Goal: Task Accomplishment & Management: Complete application form

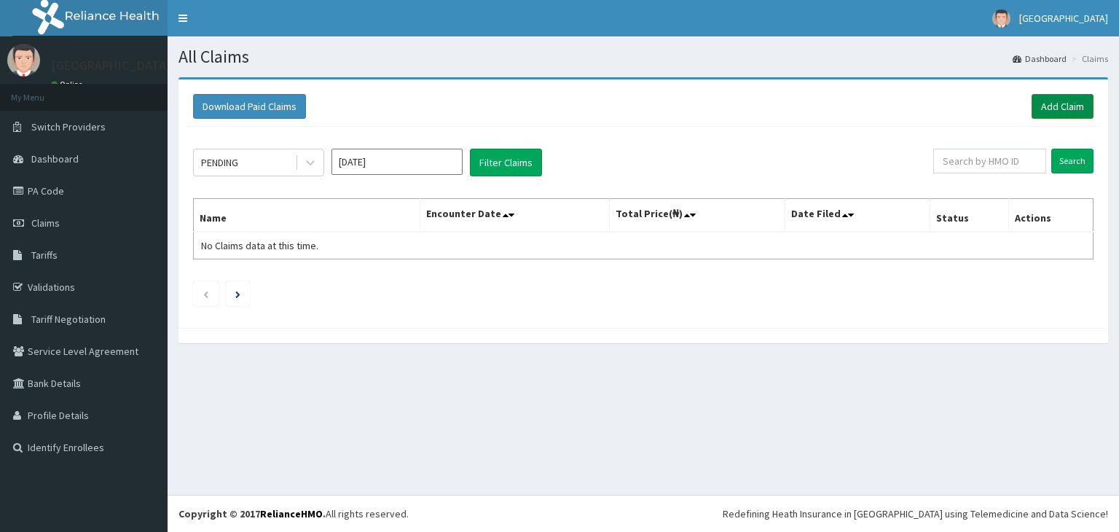
click at [1055, 102] on link "Add Claim" at bounding box center [1062, 106] width 62 height 25
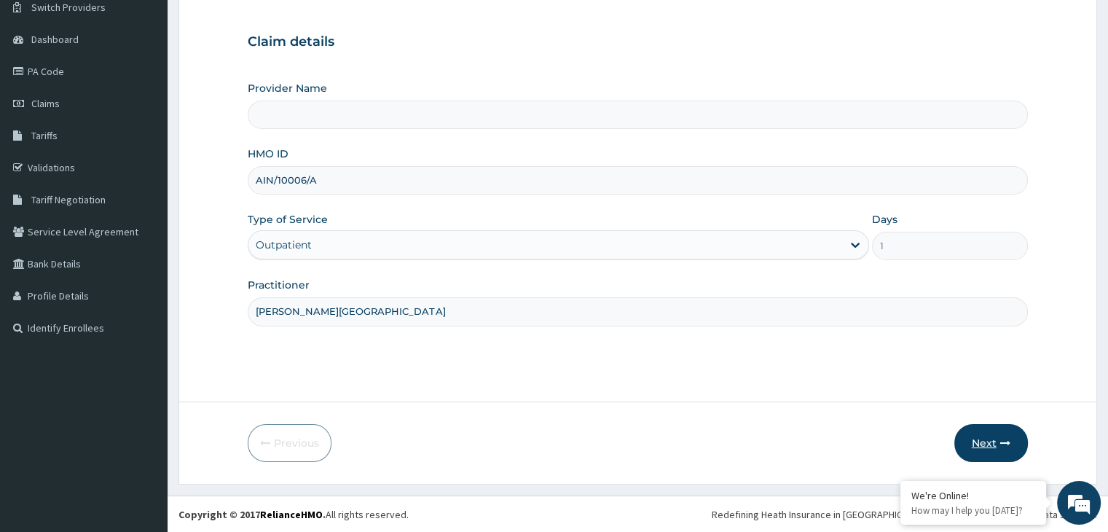
type input "DR. ARUKWE"
type input "[GEOGRAPHIC_DATA]"
click at [991, 441] on button "Next" at bounding box center [991, 443] width 74 height 38
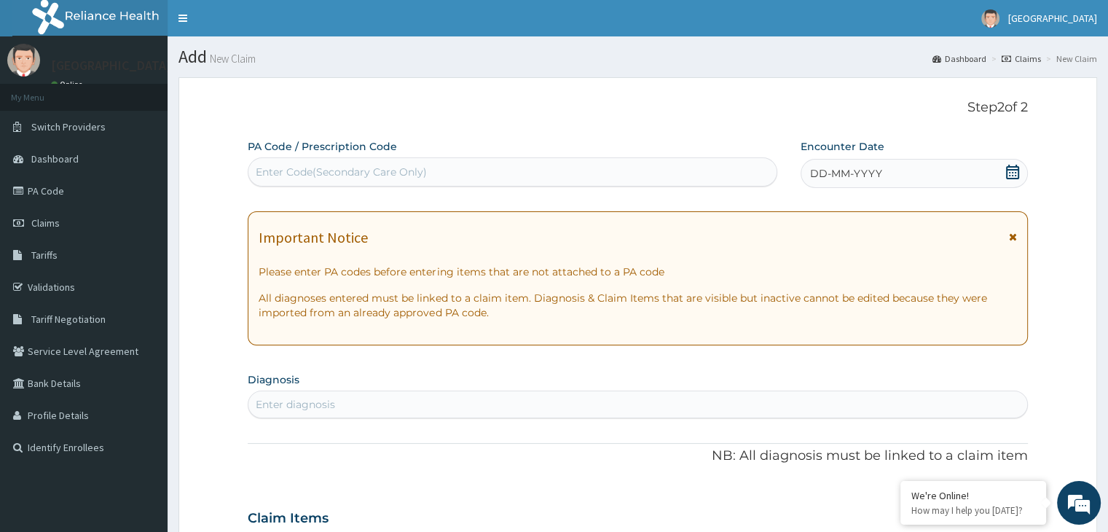
click at [1014, 176] on icon at bounding box center [1012, 172] width 15 height 15
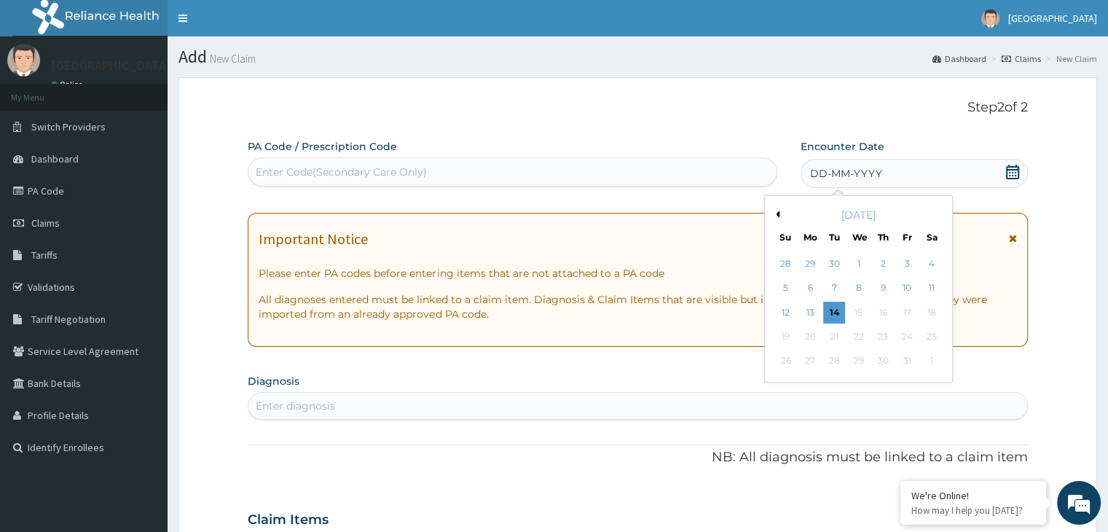
click at [778, 212] on button "Previous Month" at bounding box center [775, 214] width 7 height 7
click at [884, 339] on div "24" at bounding box center [883, 337] width 22 height 22
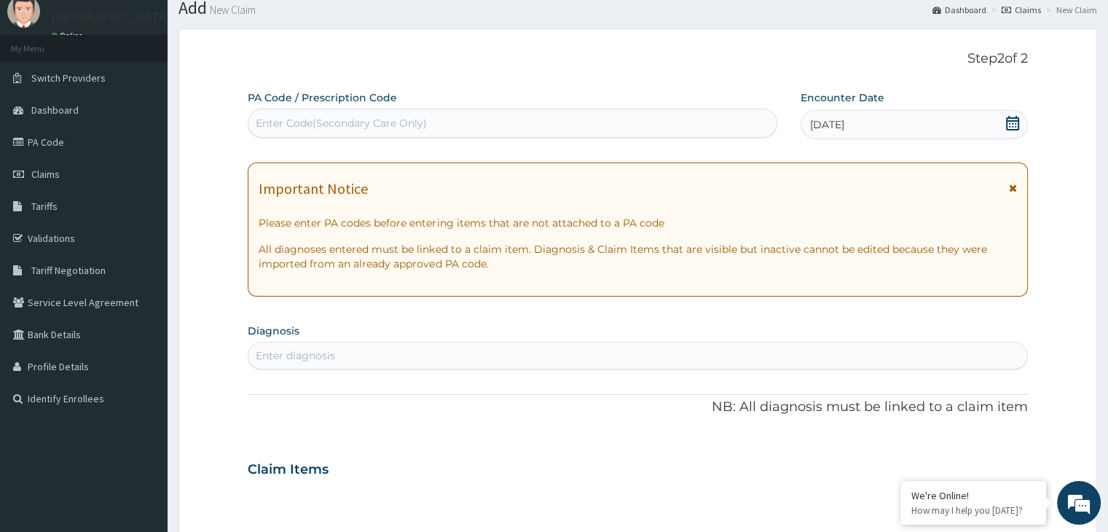
scroll to position [73, 0]
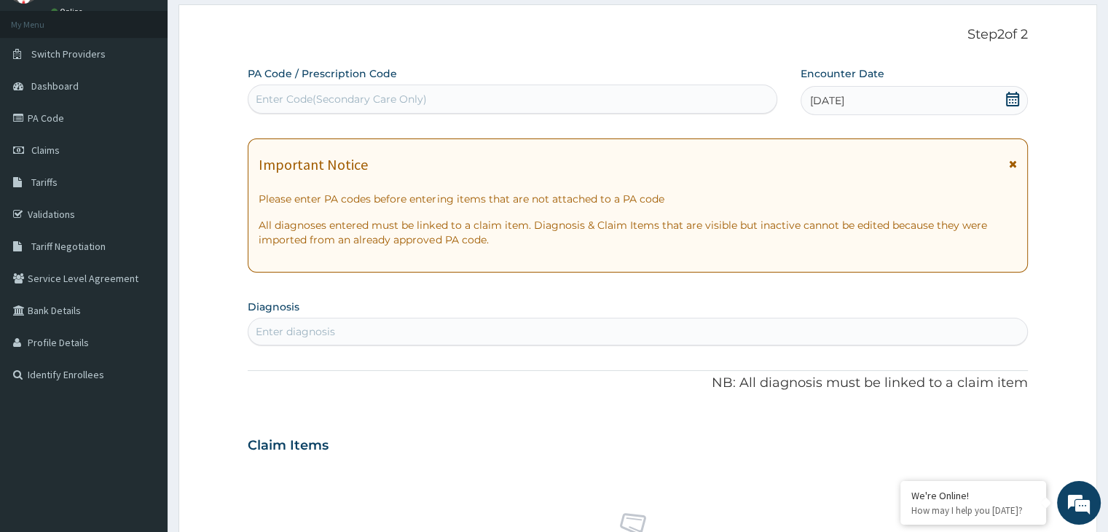
click at [398, 102] on div "Enter Code(Secondary Care Only)" at bounding box center [341, 99] width 171 height 15
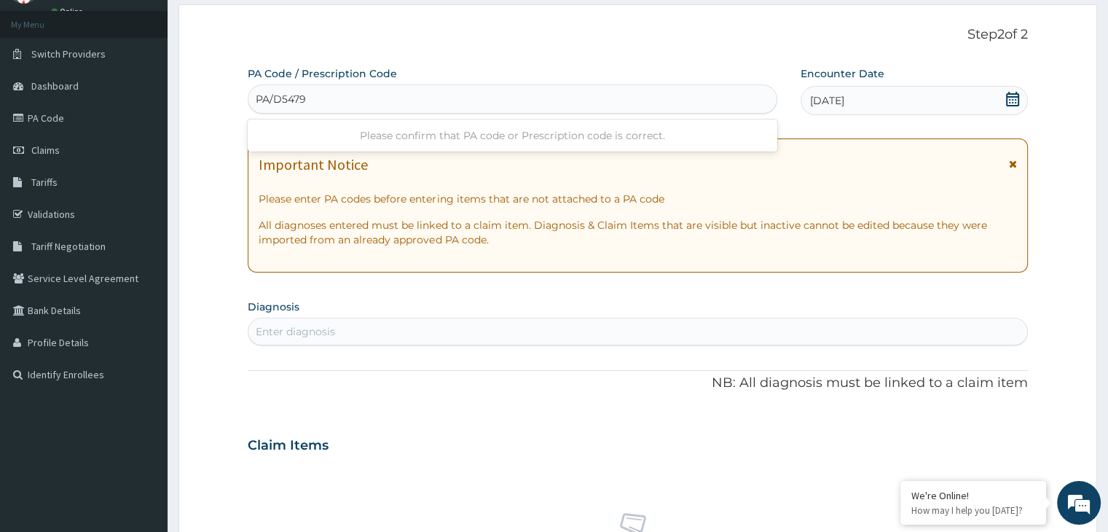
type input "PA/D5479A"
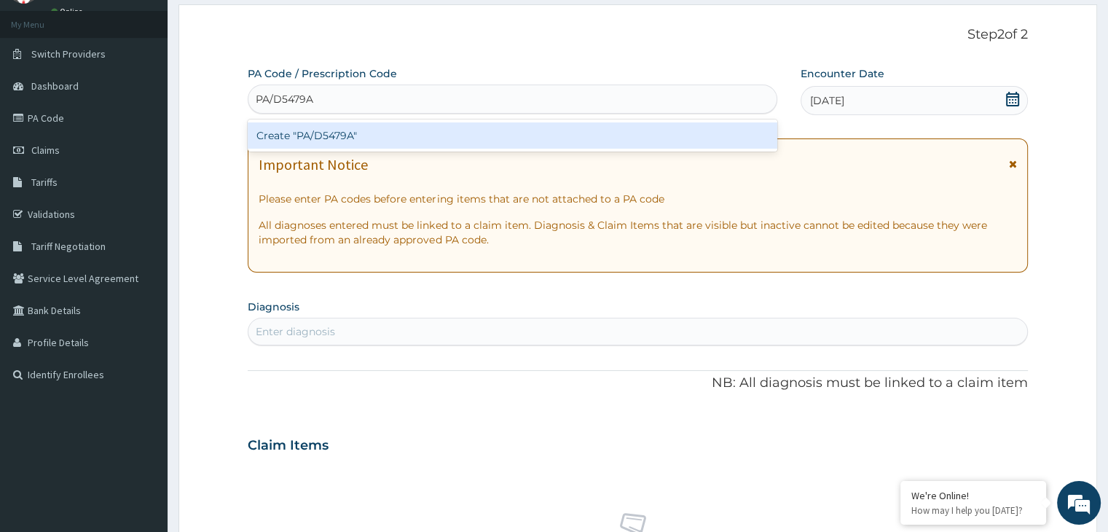
click at [366, 134] on div "Create "PA/D5479A"" at bounding box center [513, 135] width 530 height 26
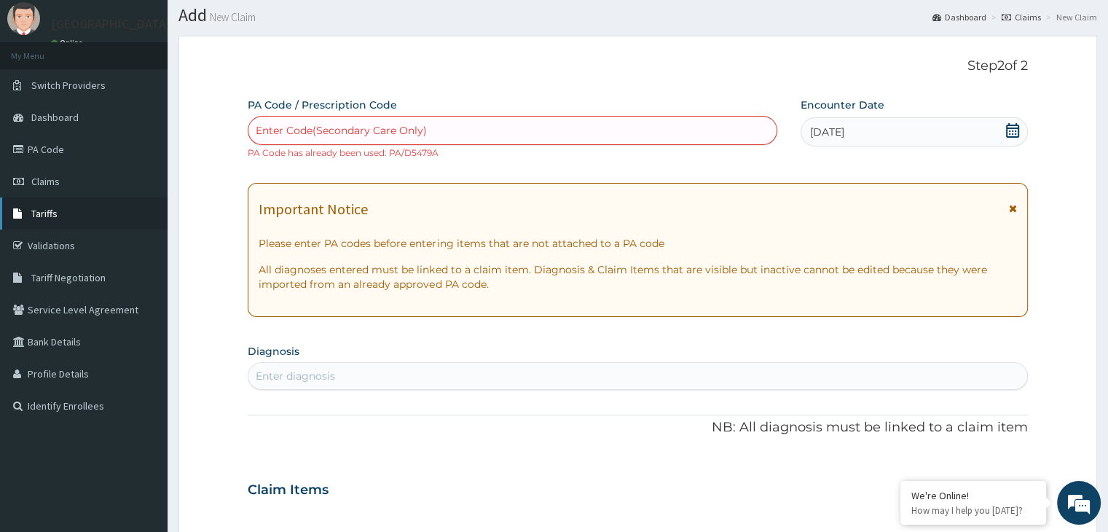
scroll to position [0, 0]
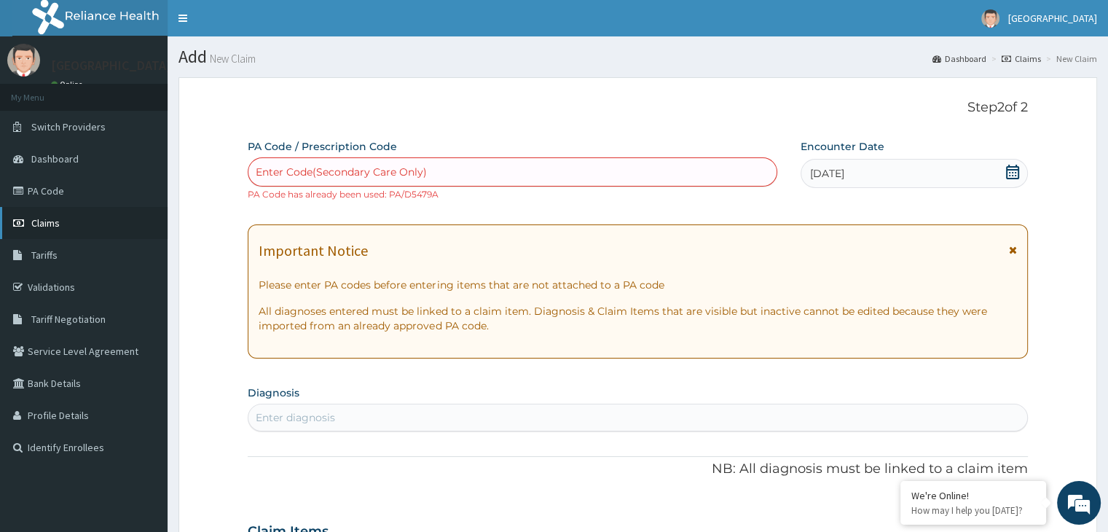
click at [41, 223] on span "Claims" at bounding box center [45, 222] width 28 height 13
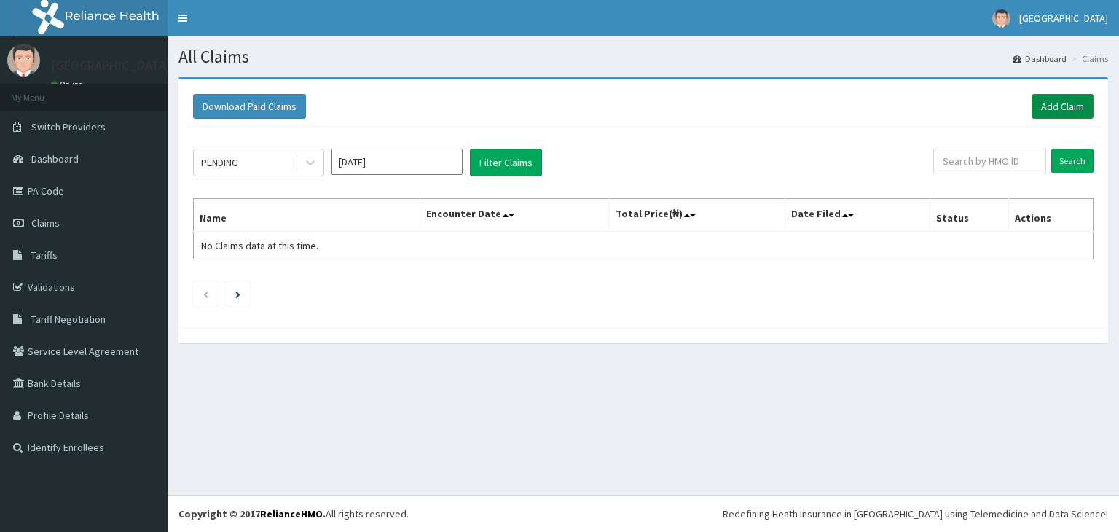
click at [1057, 103] on link "Add Claim" at bounding box center [1062, 106] width 62 height 25
click at [1063, 103] on link "Add Claim" at bounding box center [1062, 106] width 62 height 25
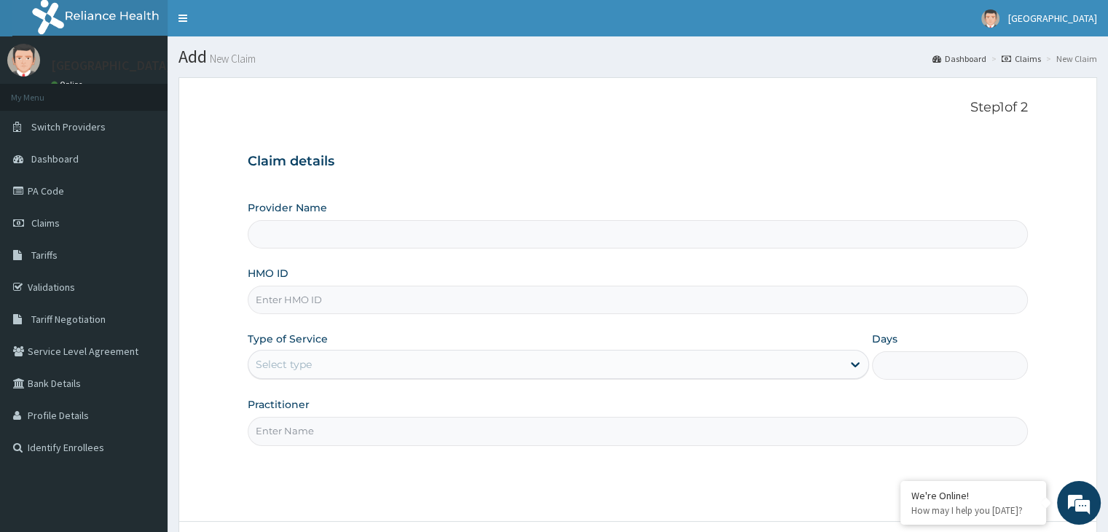
type input "[GEOGRAPHIC_DATA]"
paste input "srs/10516/a"
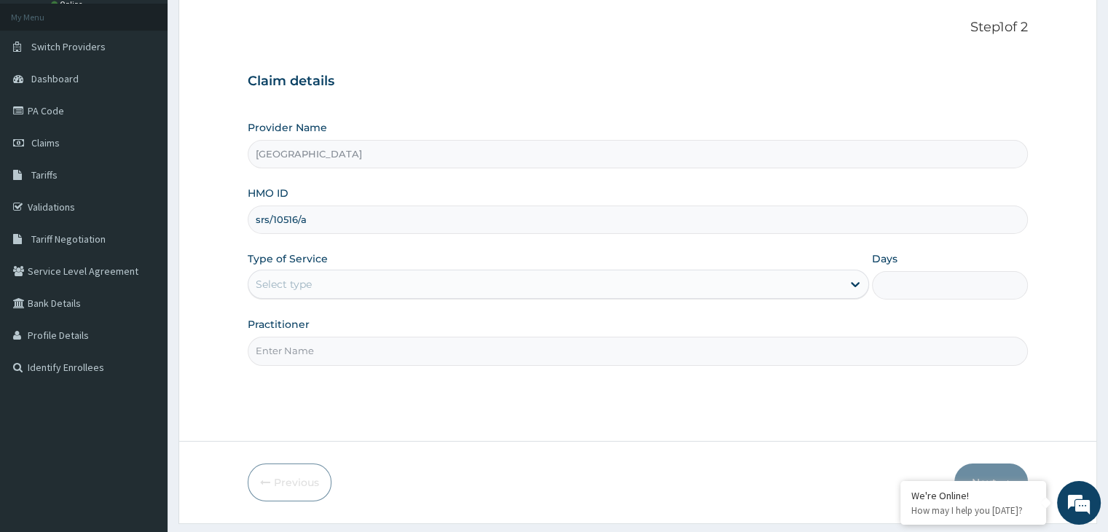
scroll to position [119, 0]
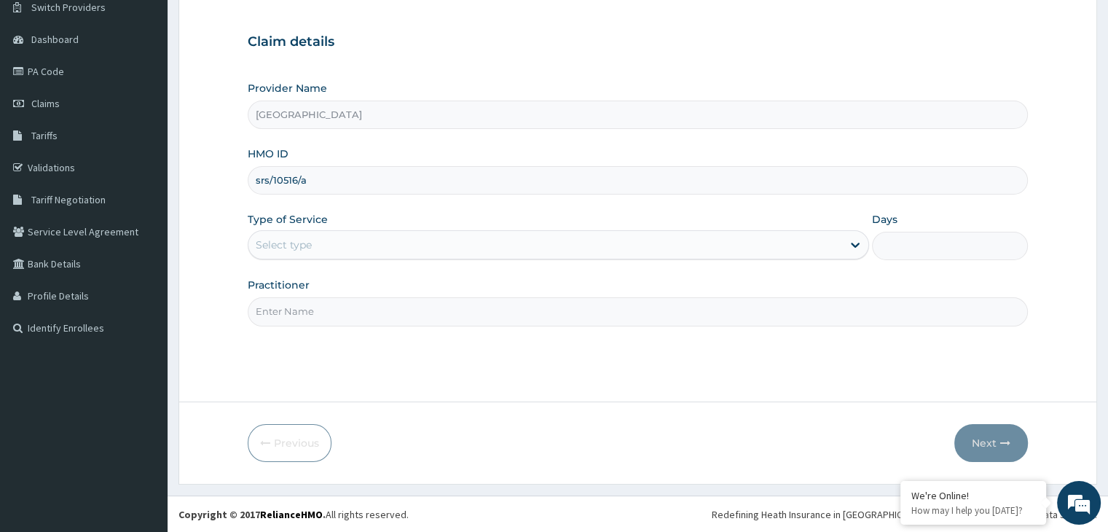
type input "srs/10516/a"
click at [443, 248] on div "Select type" at bounding box center [545, 244] width 594 height 23
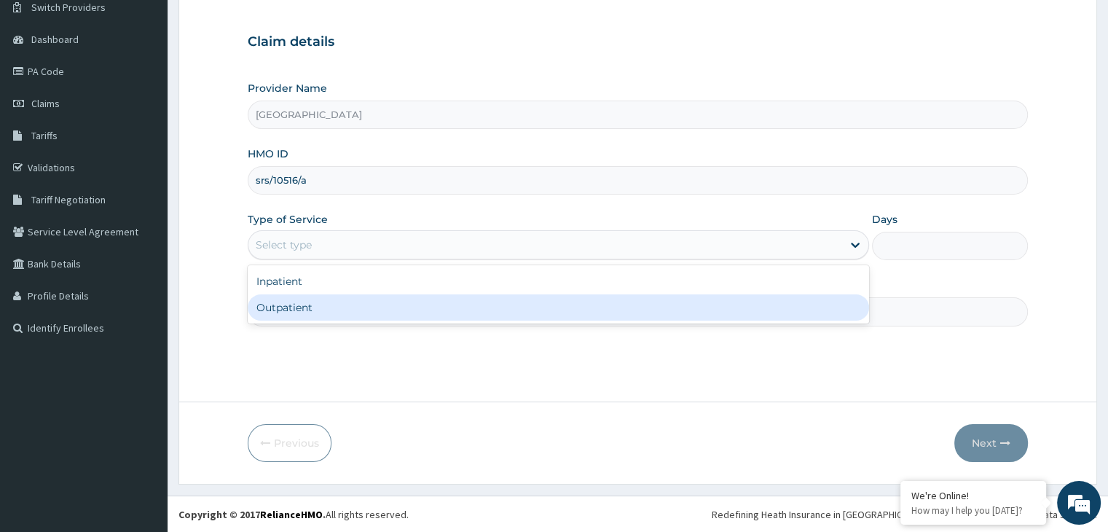
click at [354, 309] on div "Outpatient" at bounding box center [558, 307] width 621 height 26
type input "1"
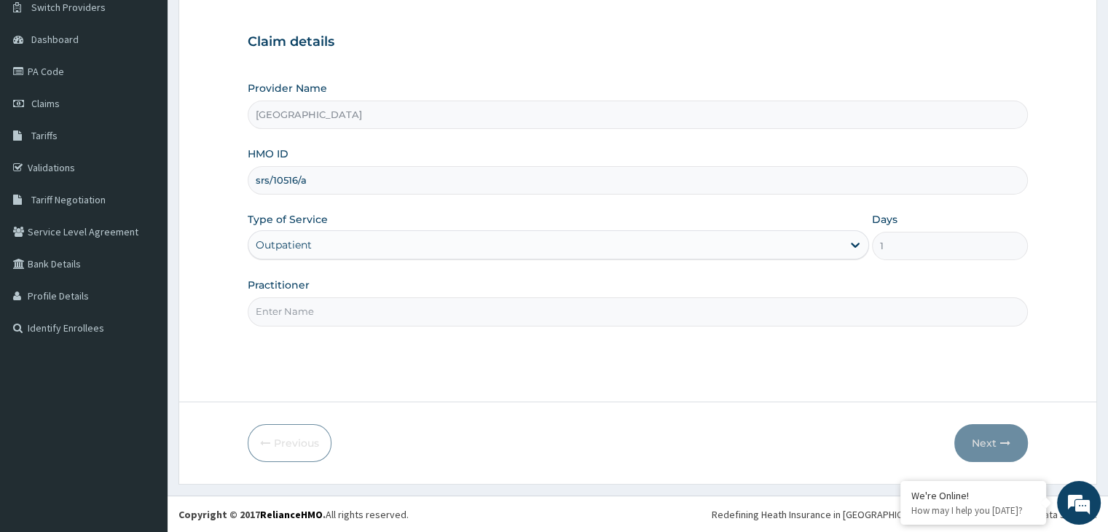
drag, startPoint x: 343, startPoint y: 311, endPoint x: 333, endPoint y: 310, distance: 10.3
click at [342, 312] on input "Practitioner" at bounding box center [637, 311] width 779 height 28
type input "[PERSON_NAME][GEOGRAPHIC_DATA]"
click at [978, 439] on button "Next" at bounding box center [991, 443] width 74 height 38
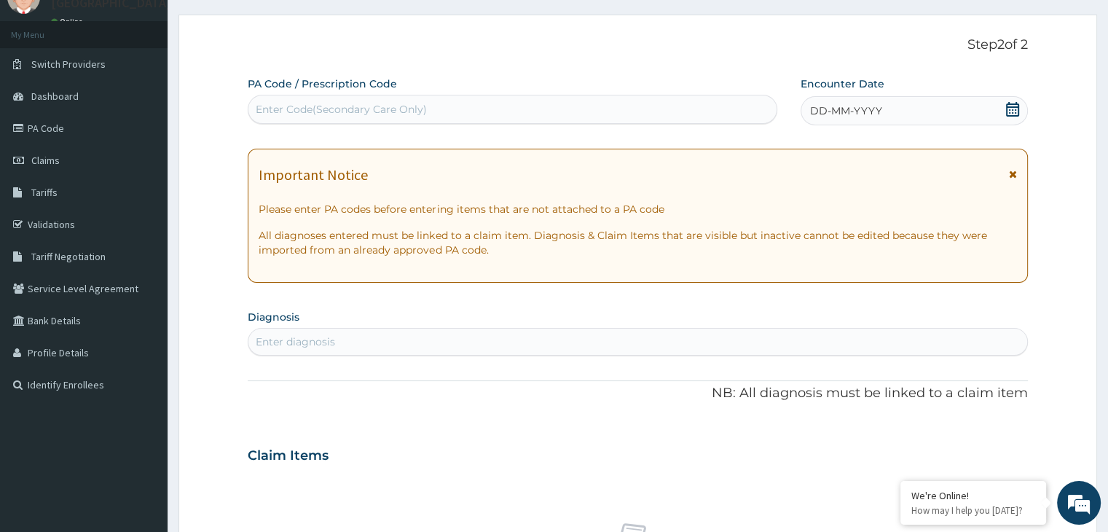
scroll to position [47, 0]
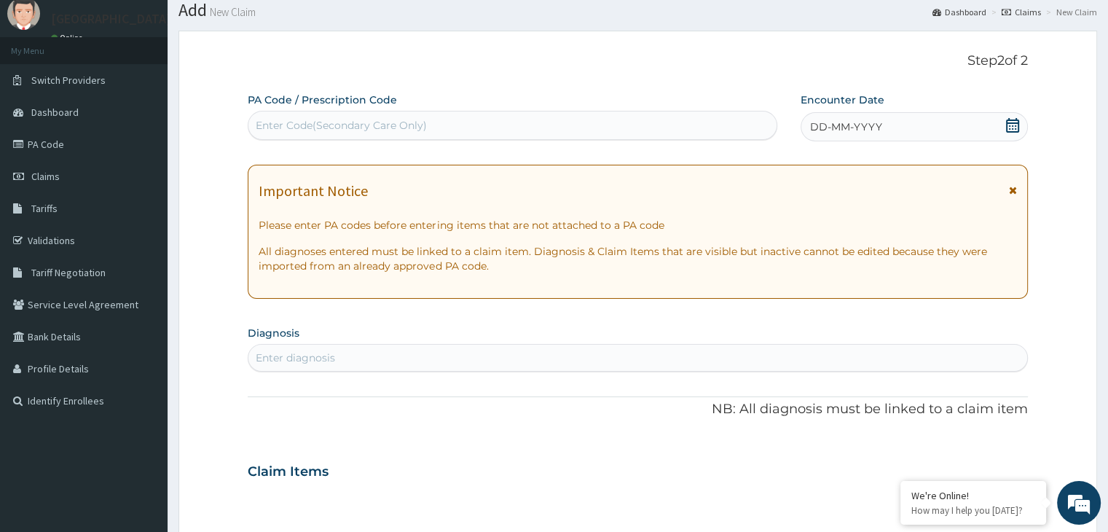
click at [1012, 125] on icon at bounding box center [1012, 125] width 15 height 15
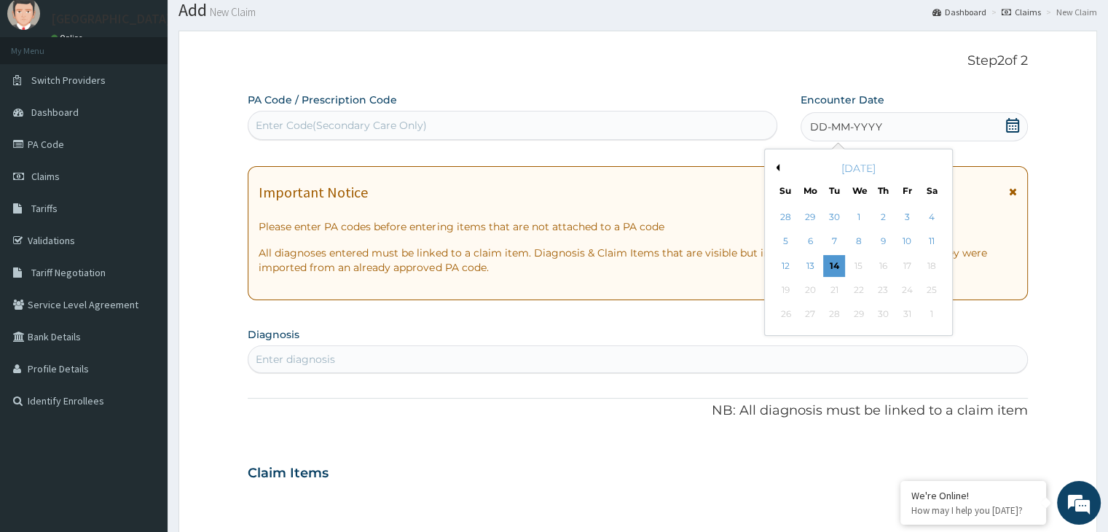
click at [775, 165] on button "Previous Month" at bounding box center [775, 167] width 7 height 7
click at [775, 166] on button "Previous Month" at bounding box center [775, 167] width 7 height 7
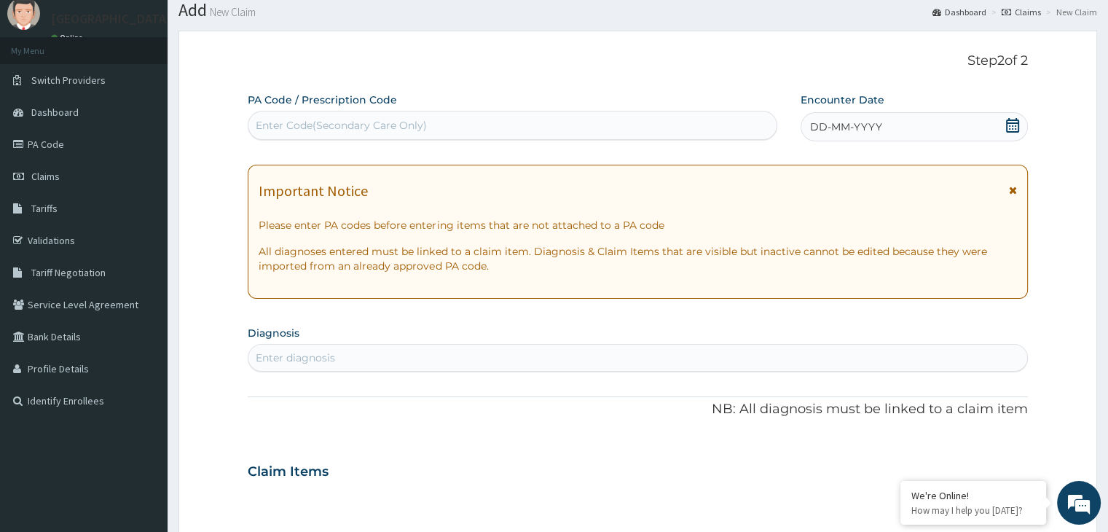
click at [337, 123] on div "Enter Code(Secondary Care Only)" at bounding box center [341, 125] width 171 height 15
type input "PA/319015"
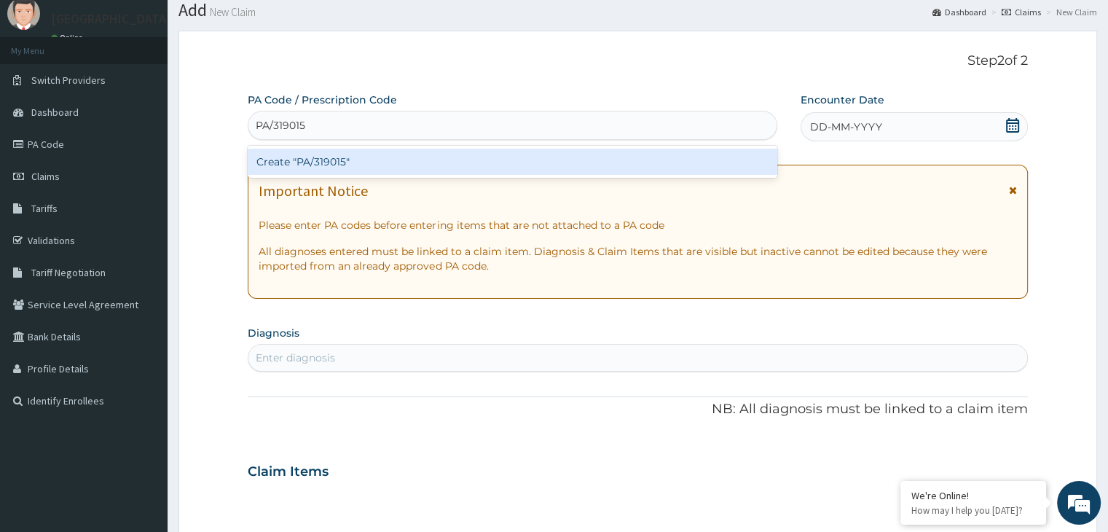
click at [334, 160] on div "Create "PA/319015"" at bounding box center [513, 162] width 530 height 26
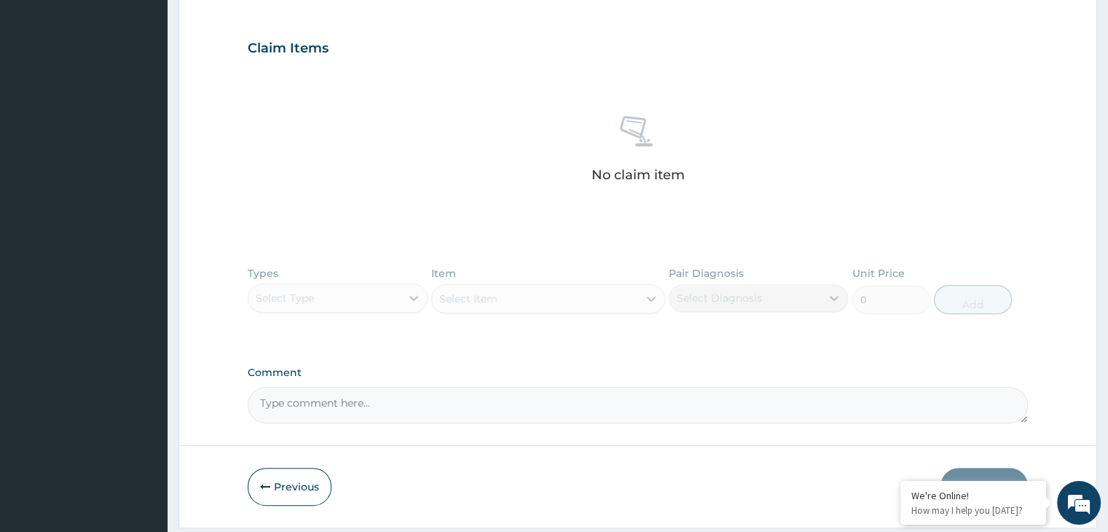
scroll to position [527, 0]
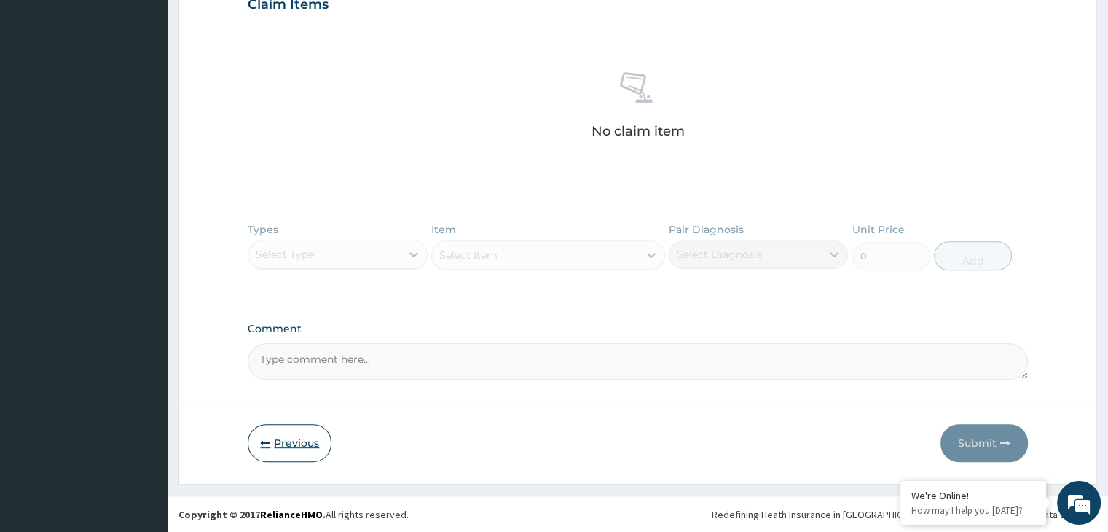
click at [300, 441] on button "Previous" at bounding box center [290, 443] width 84 height 38
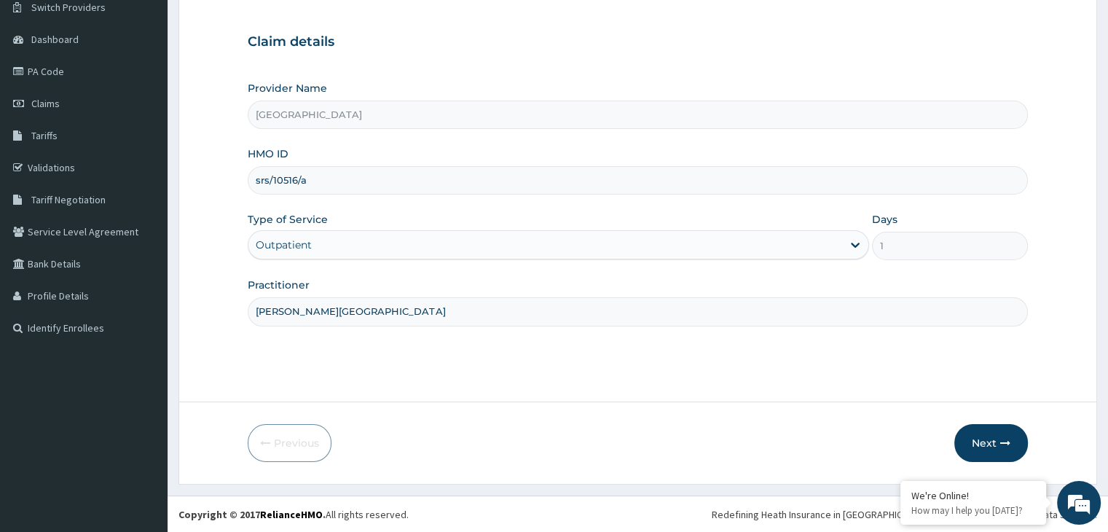
drag, startPoint x: 318, startPoint y: 182, endPoint x: 253, endPoint y: 184, distance: 64.1
click at [253, 184] on input "srs/10516/a" at bounding box center [637, 180] width 779 height 28
paste input "noa/10035/c"
type input "noa/10035/c"
click at [989, 438] on button "Next" at bounding box center [991, 443] width 74 height 38
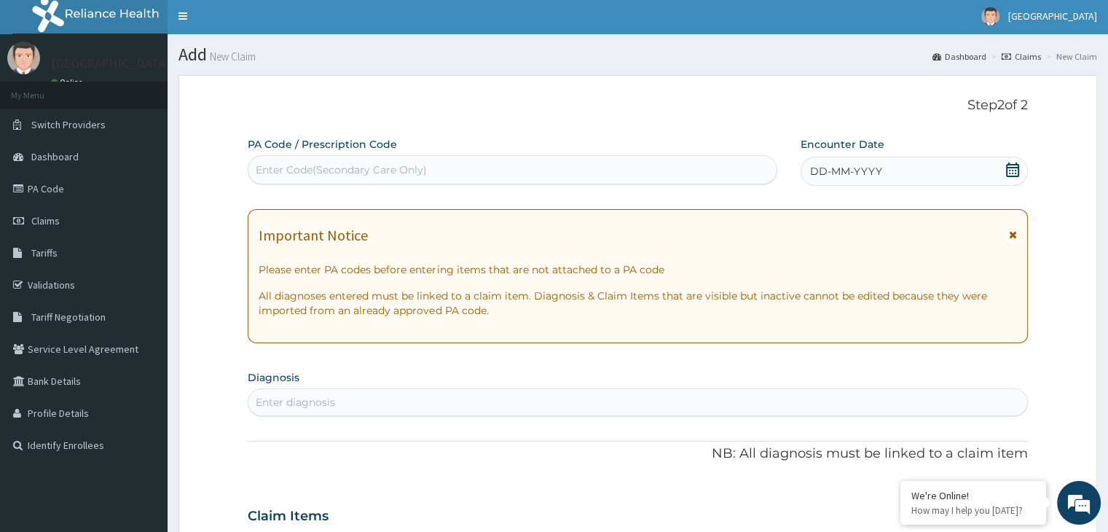
scroll to position [0, 0]
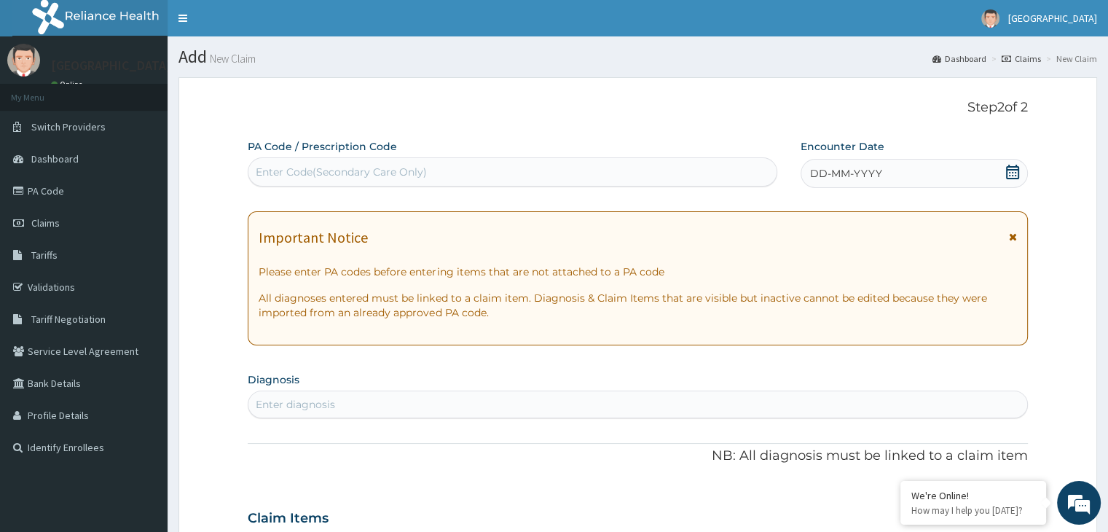
click at [353, 176] on div "Enter Code(Secondary Care Only)" at bounding box center [341, 172] width 171 height 15
type input "PA/D59556"
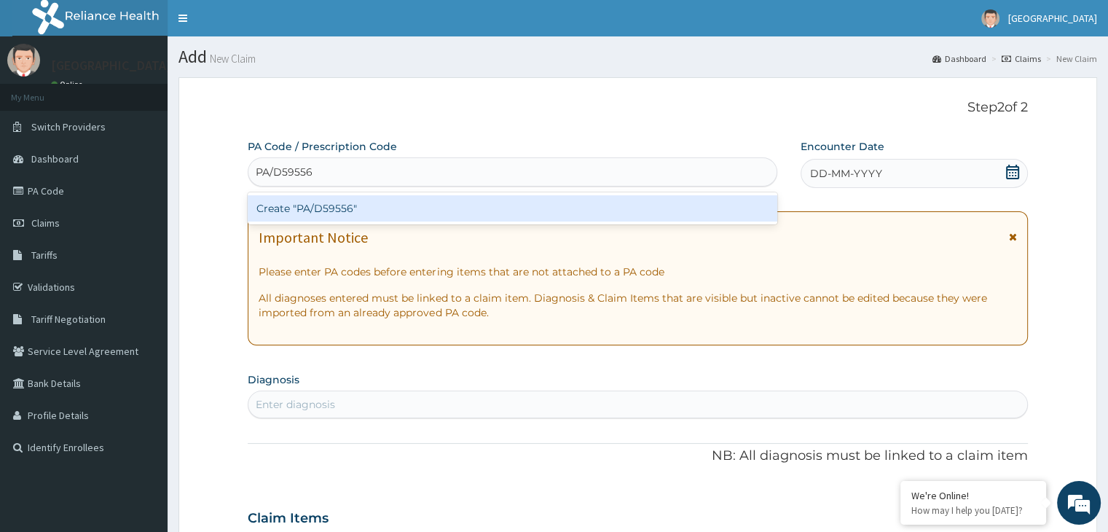
click at [338, 211] on div "Create "PA/D59556"" at bounding box center [513, 208] width 530 height 26
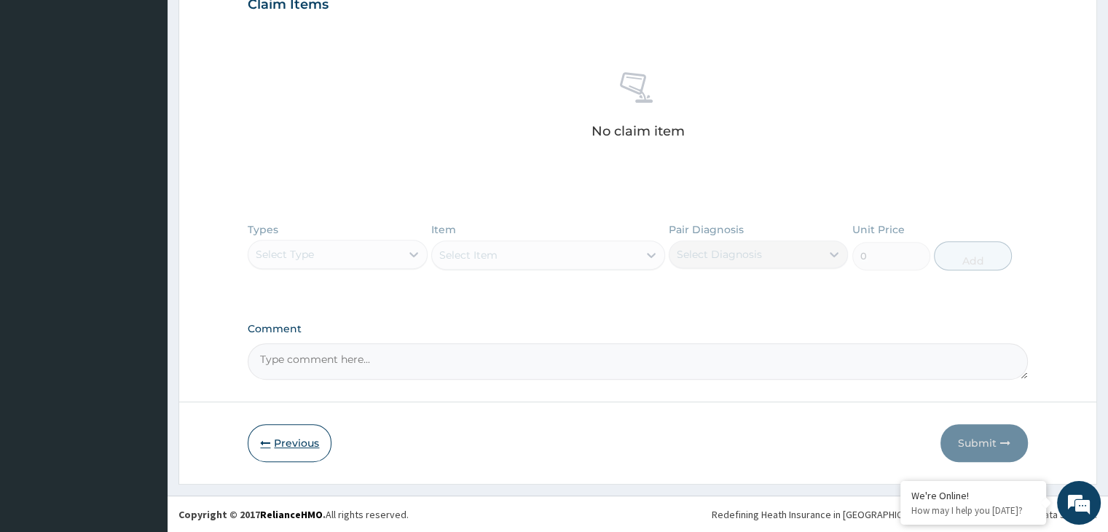
click at [299, 448] on button "Previous" at bounding box center [290, 443] width 84 height 38
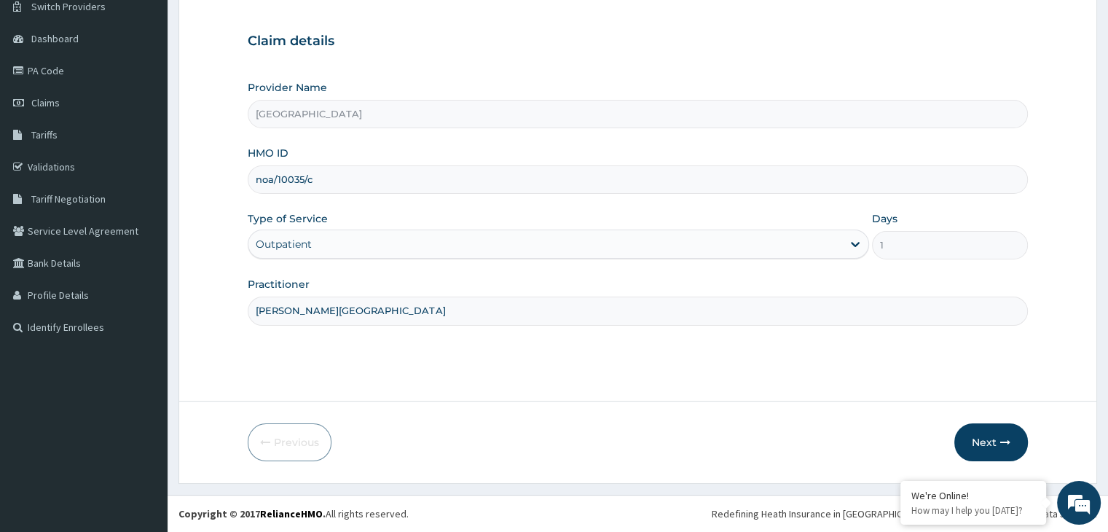
scroll to position [119, 0]
click at [285, 181] on input "noa/10035/c" at bounding box center [637, 180] width 779 height 28
paste input "NBC/10398/A"
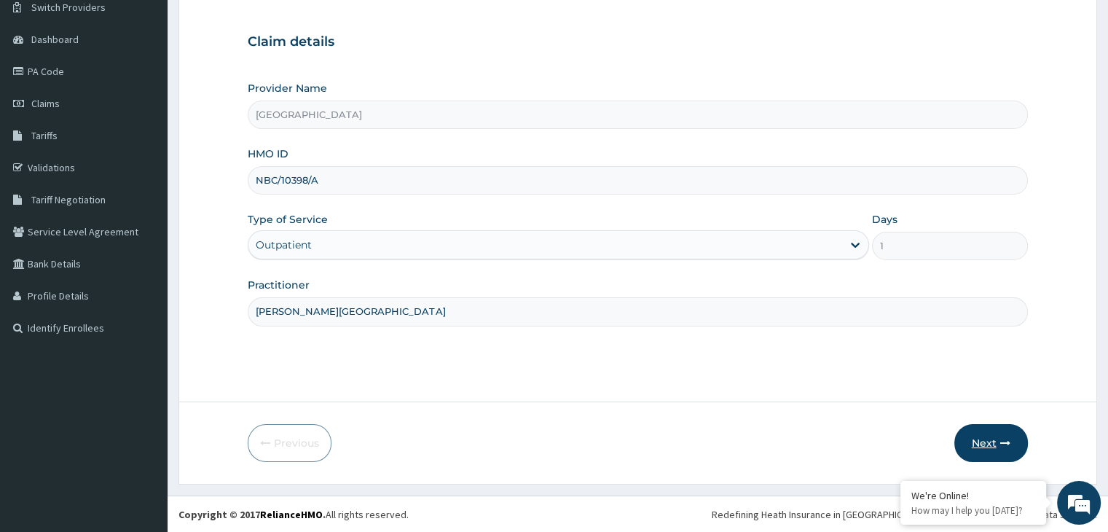
type input "NBC/10398/A"
click at [995, 437] on button "Next" at bounding box center [991, 443] width 74 height 38
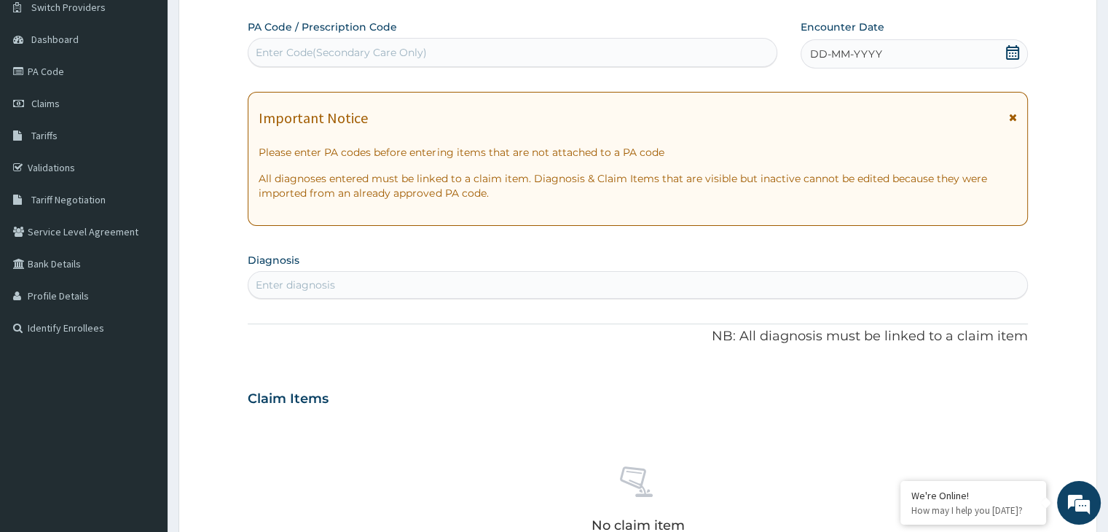
click at [455, 47] on div "Enter Code(Secondary Care Only)" at bounding box center [512, 52] width 528 height 23
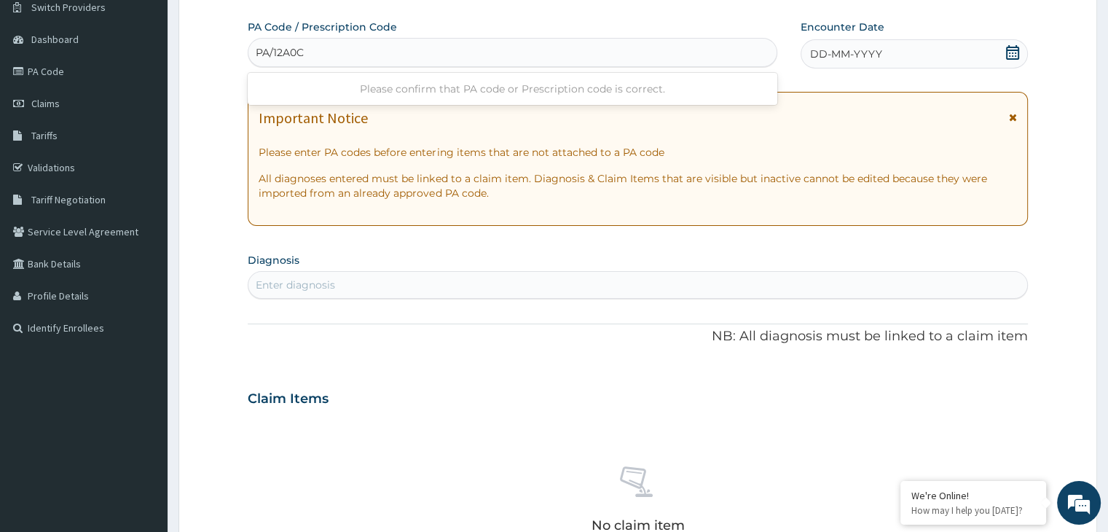
type input "PA/12A0CB"
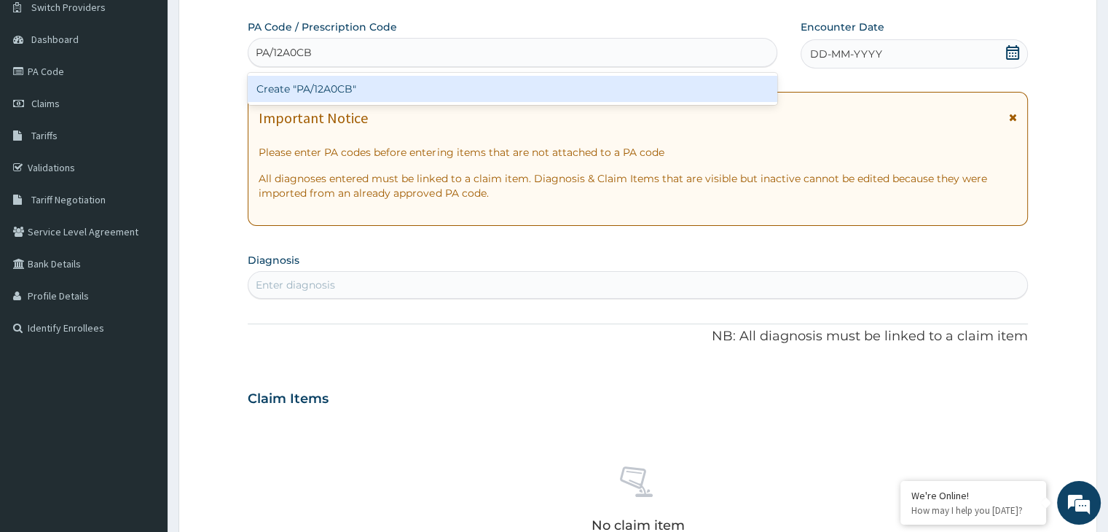
click at [355, 87] on div "Create "PA/12A0CB"" at bounding box center [513, 89] width 530 height 26
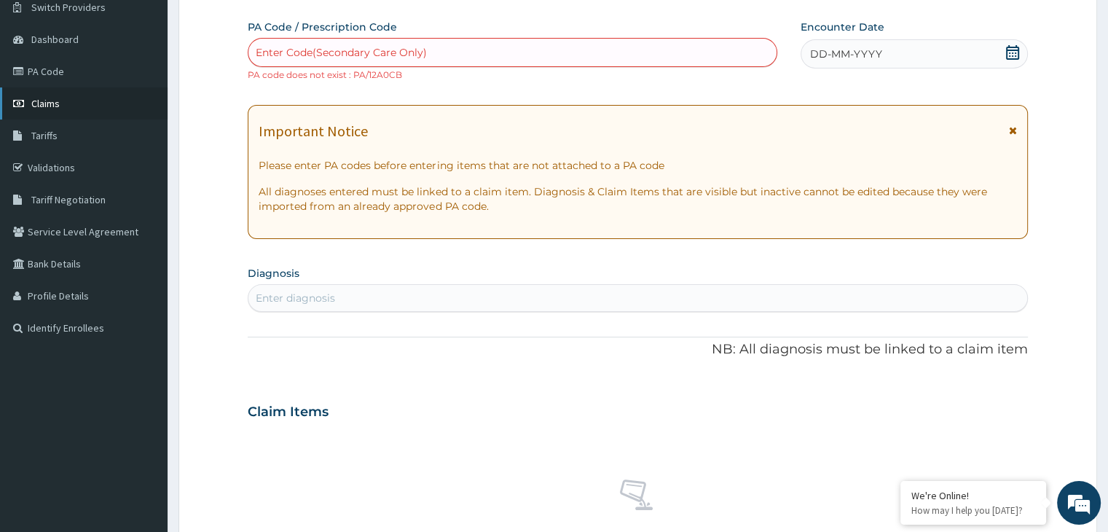
click at [50, 103] on span "Claims" at bounding box center [45, 103] width 28 height 13
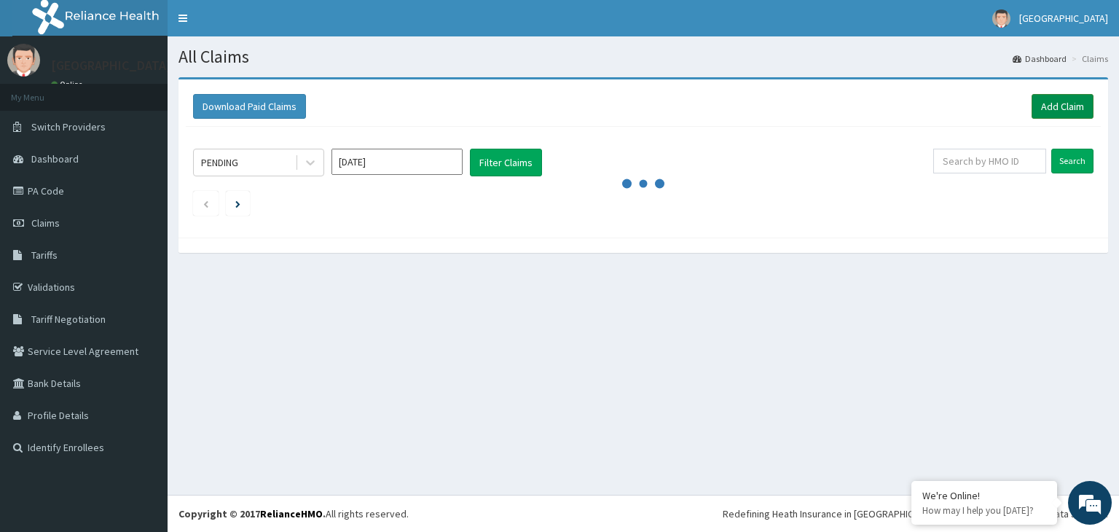
click at [1049, 103] on link "Add Claim" at bounding box center [1062, 106] width 62 height 25
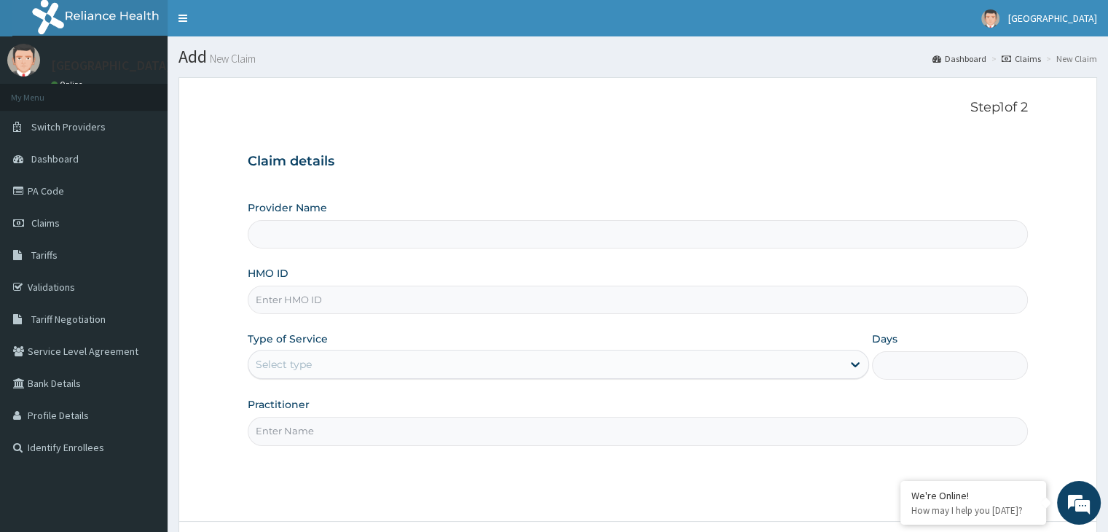
type input "[GEOGRAPHIC_DATA]"
paste input "NBC/10398/A"
type input "NBC/10398/A"
click at [337, 365] on div "Select type" at bounding box center [545, 364] width 594 height 23
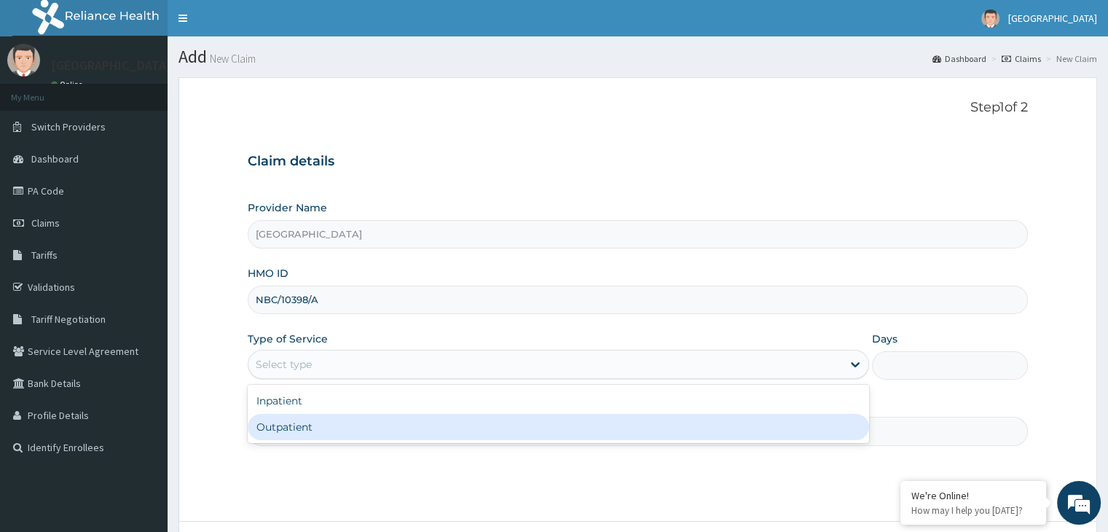
click at [313, 426] on div "Outpatient" at bounding box center [558, 427] width 621 height 26
type input "1"
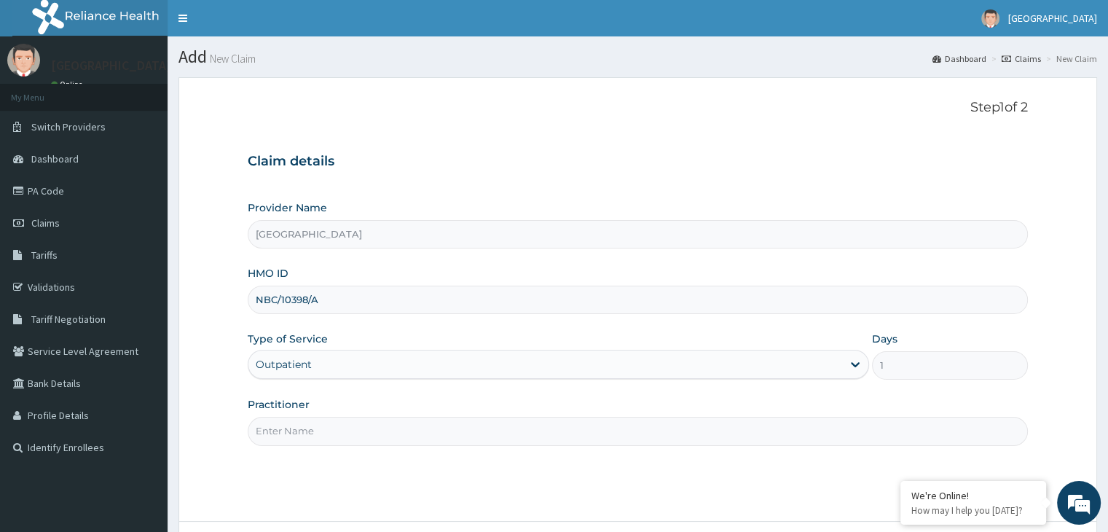
drag, startPoint x: 313, startPoint y: 433, endPoint x: 307, endPoint y: 417, distance: 16.6
click at [313, 435] on input "Practitioner" at bounding box center [637, 431] width 779 height 28
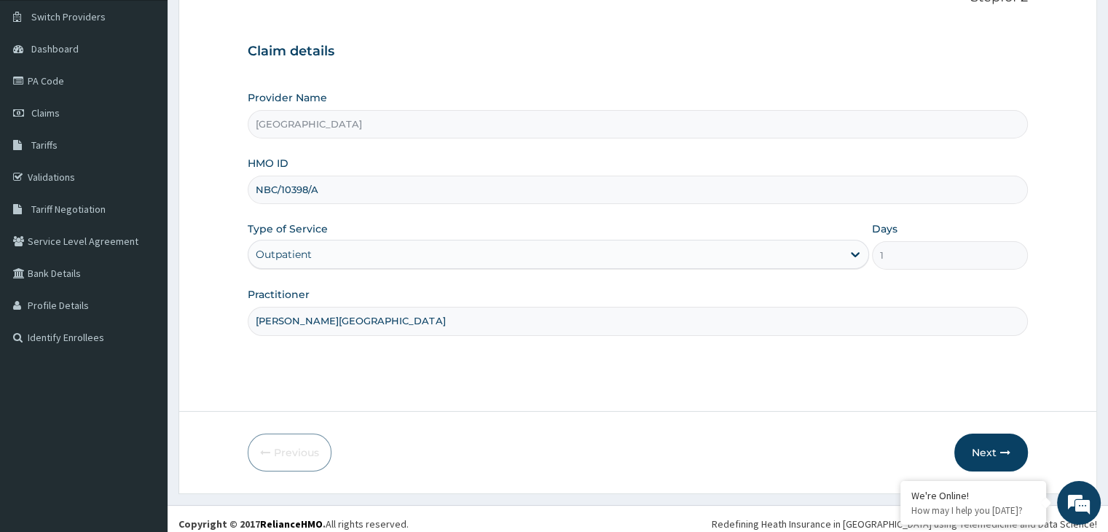
scroll to position [119, 0]
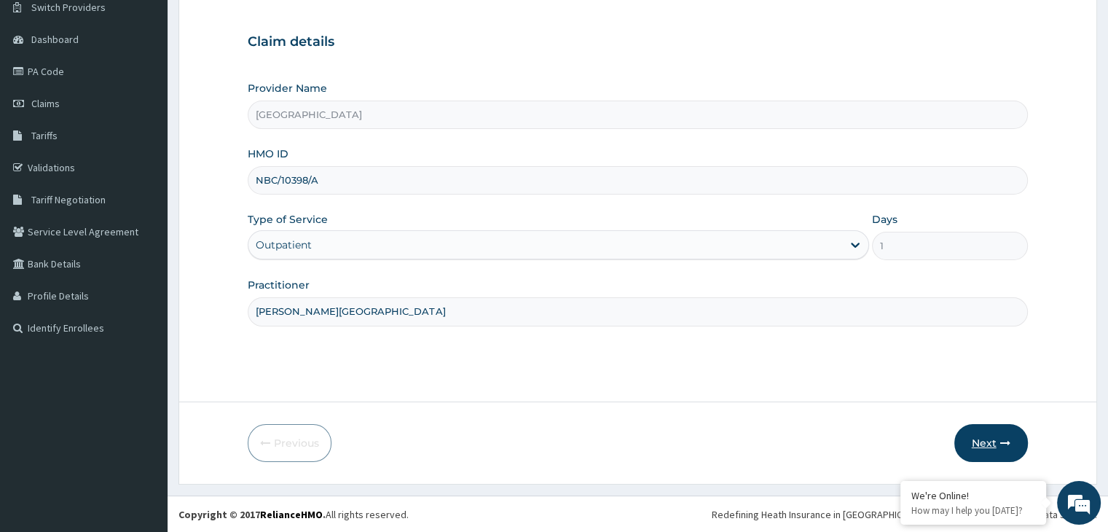
type input "[PERSON_NAME][GEOGRAPHIC_DATA]"
click at [993, 444] on button "Next" at bounding box center [991, 443] width 74 height 38
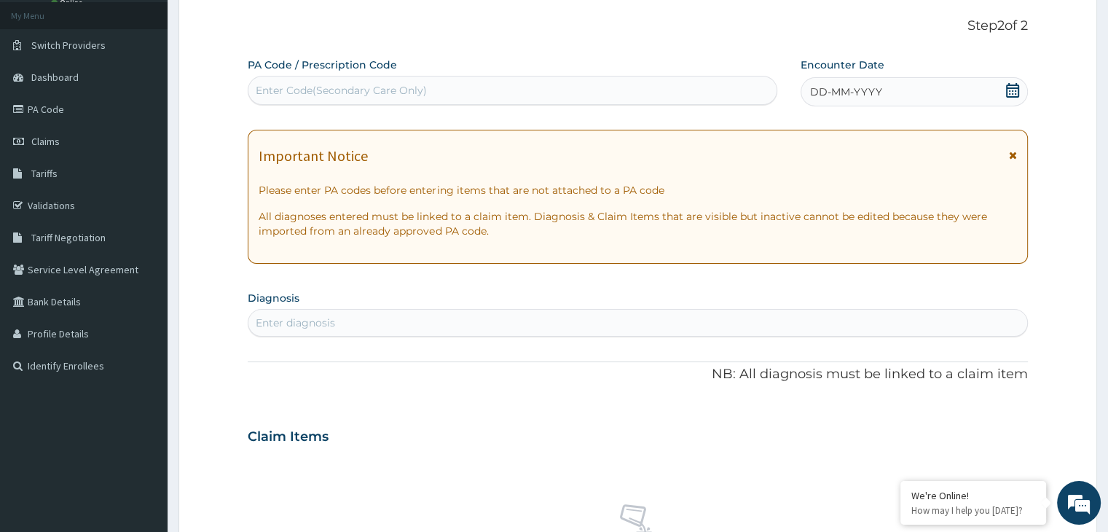
scroll to position [47, 0]
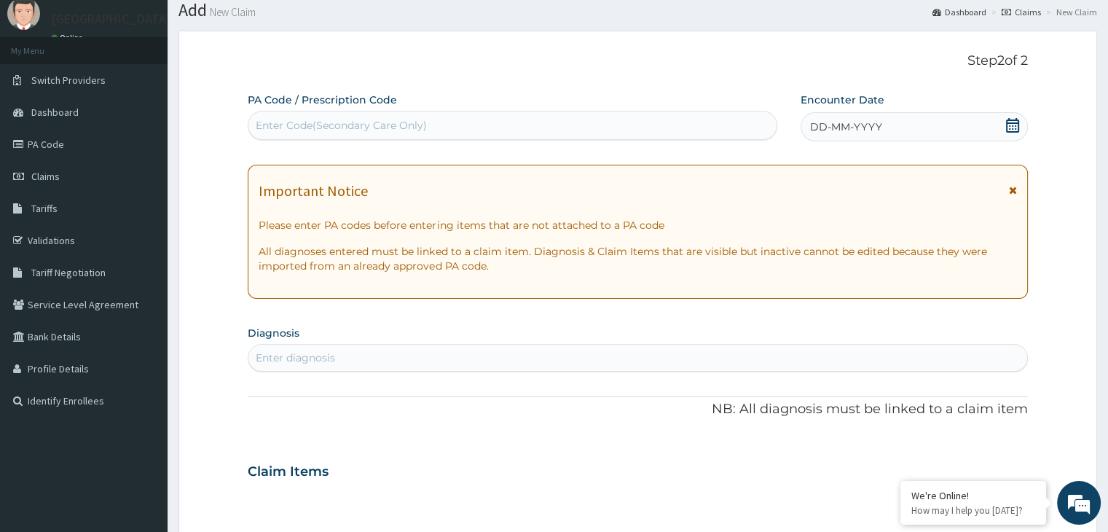
click at [1010, 126] on icon at bounding box center [1012, 125] width 15 height 15
click at [366, 127] on div "Enter Code(Secondary Care Only)" at bounding box center [341, 125] width 171 height 15
type input "PA/12AOC8"
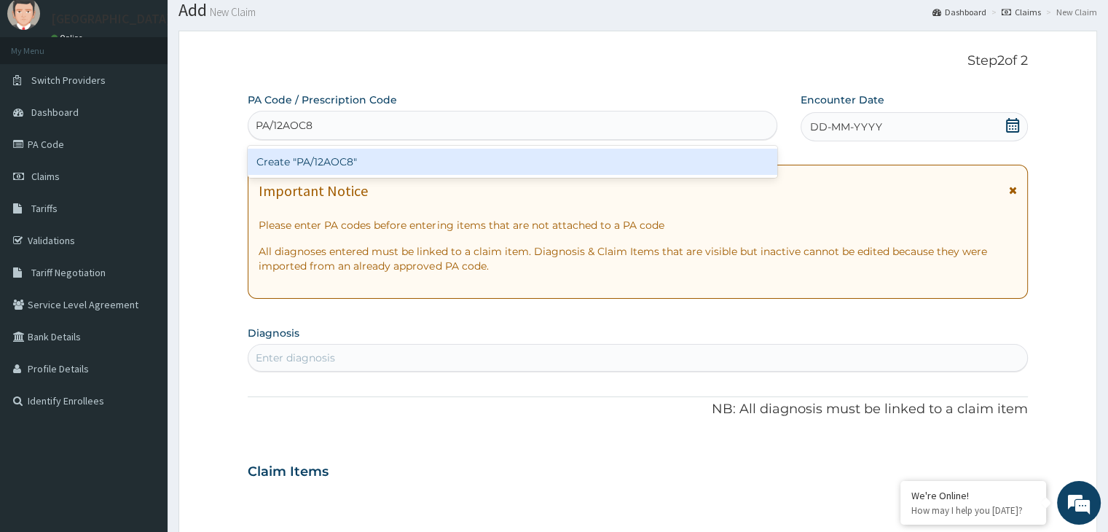
click at [315, 155] on div "Create "PA/12AOC8"" at bounding box center [513, 162] width 530 height 26
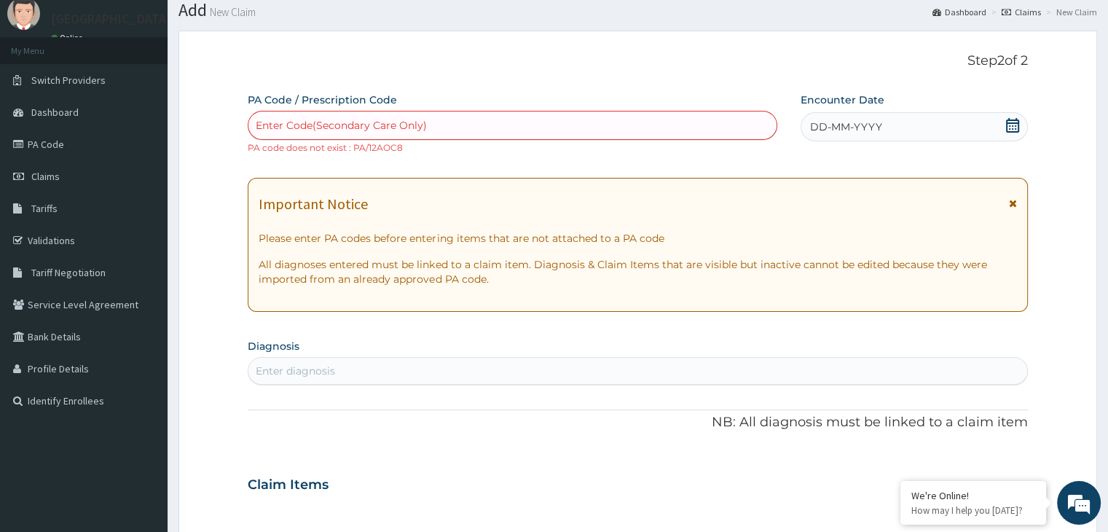
click at [341, 114] on div "Enter Code(Secondary Care Only)" at bounding box center [512, 125] width 528 height 23
type input "PA/12A0C8"
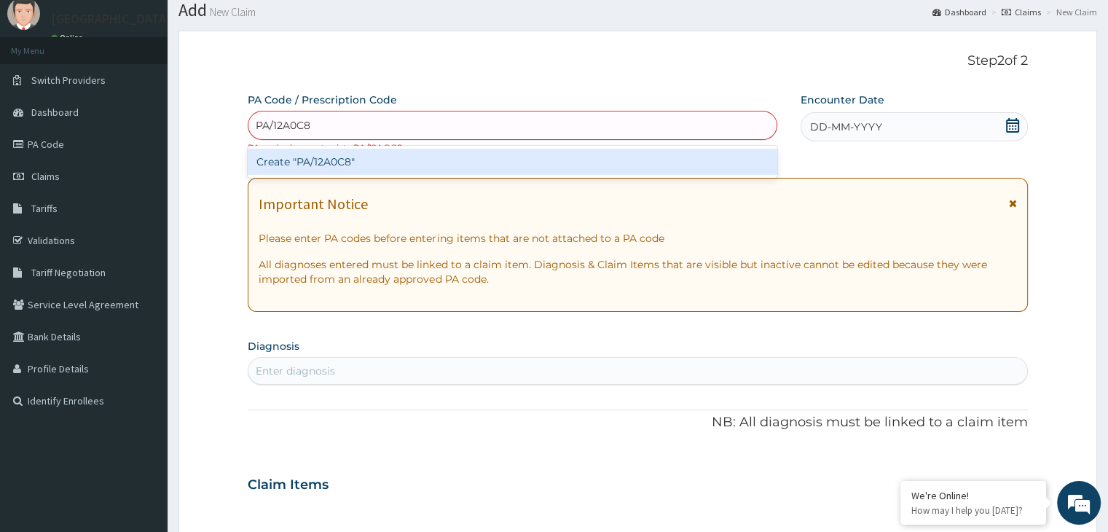
click at [339, 164] on div "Create "PA/12A0C8"" at bounding box center [513, 162] width 530 height 26
